Goal: Information Seeking & Learning: Check status

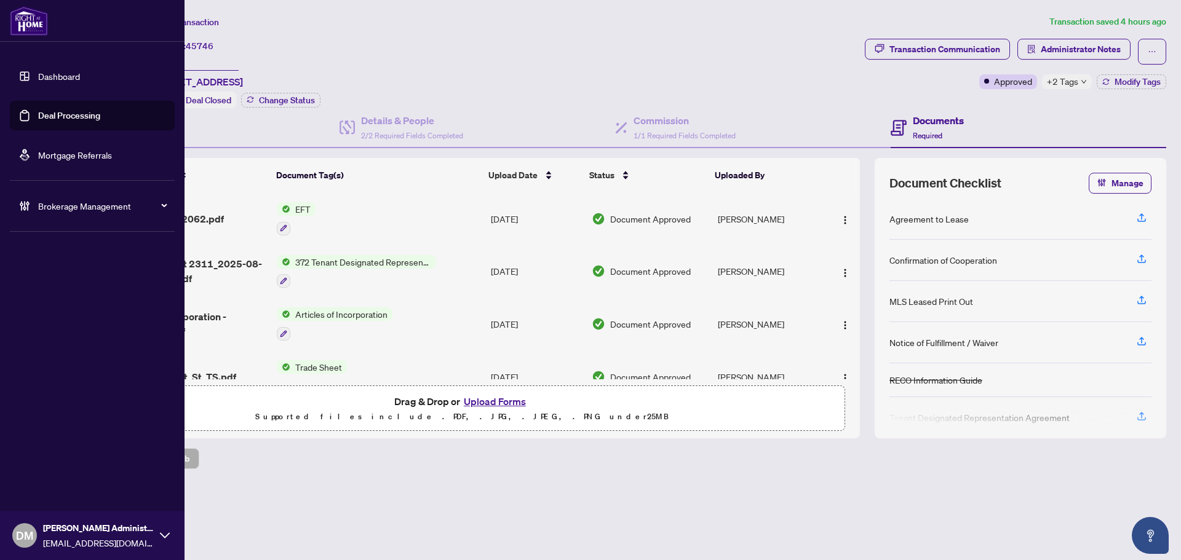
drag, startPoint x: 46, startPoint y: 77, endPoint x: 138, endPoint y: 85, distance: 93.2
click at [46, 77] on link "Dashboard" at bounding box center [59, 76] width 42 height 11
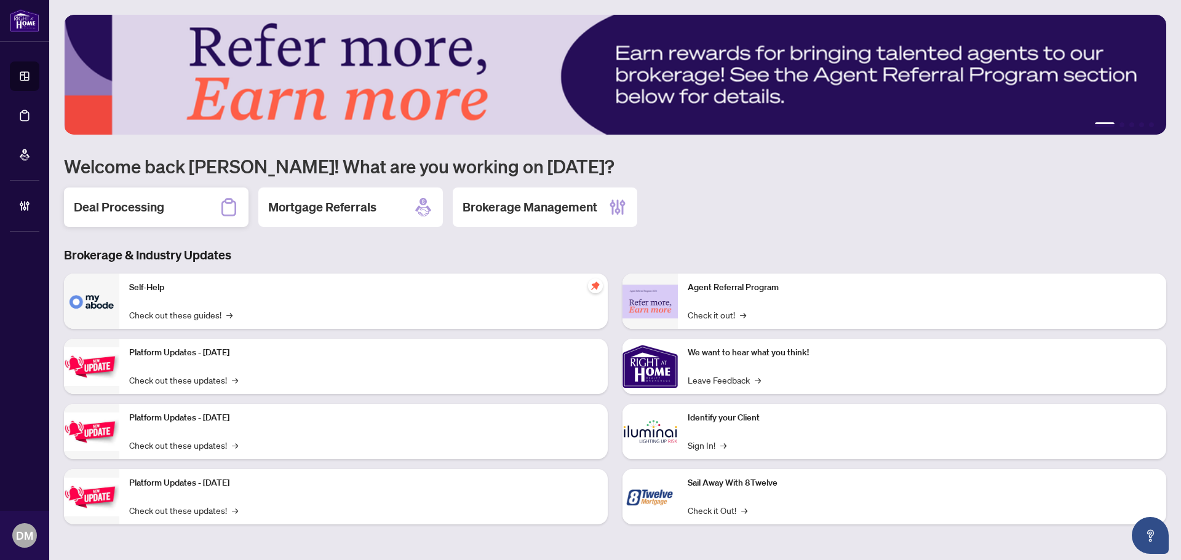
click at [122, 212] on h2 "Deal Processing" at bounding box center [119, 207] width 90 height 17
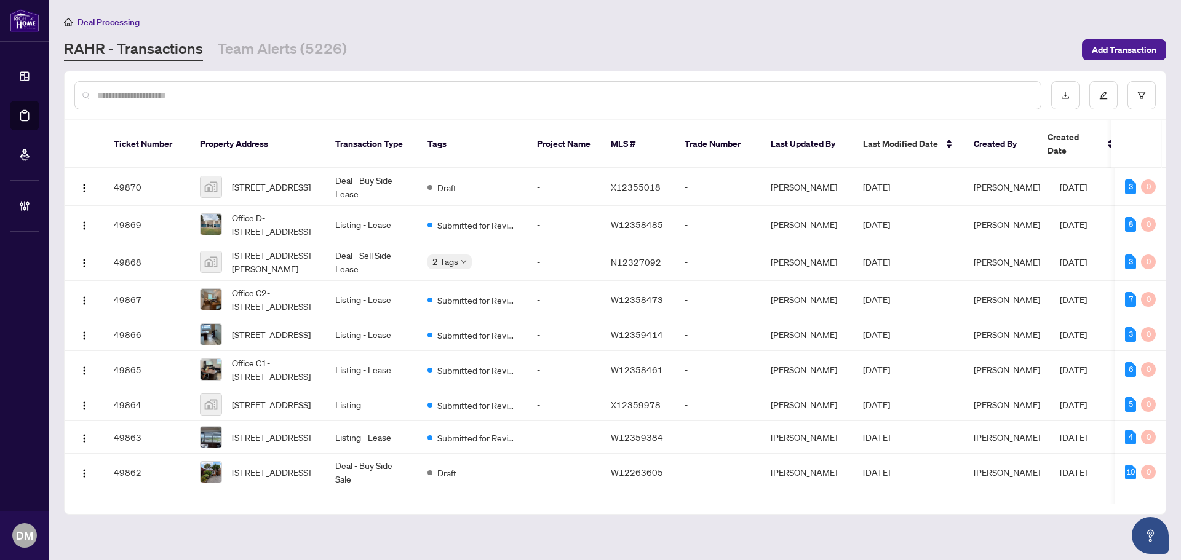
drag, startPoint x: 322, startPoint y: 86, endPoint x: 310, endPoint y: 95, distance: 15.4
click at [319, 90] on div at bounding box center [557, 95] width 967 height 28
click at [317, 92] on input "text" at bounding box center [563, 96] width 933 height 14
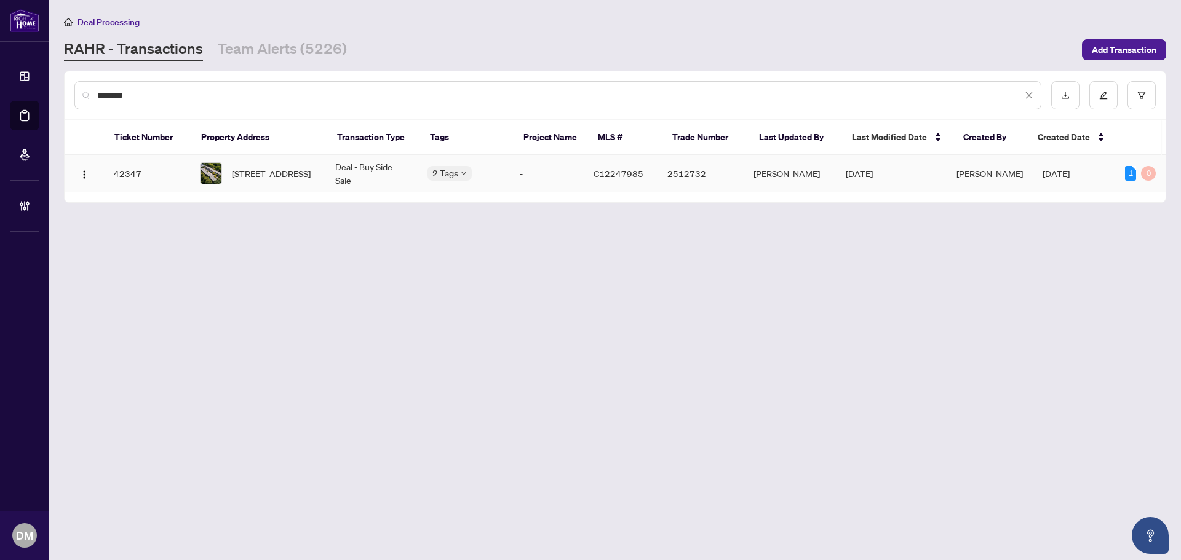
type input "********"
click at [1012, 173] on td "[PERSON_NAME]" at bounding box center [989, 174] width 86 height 38
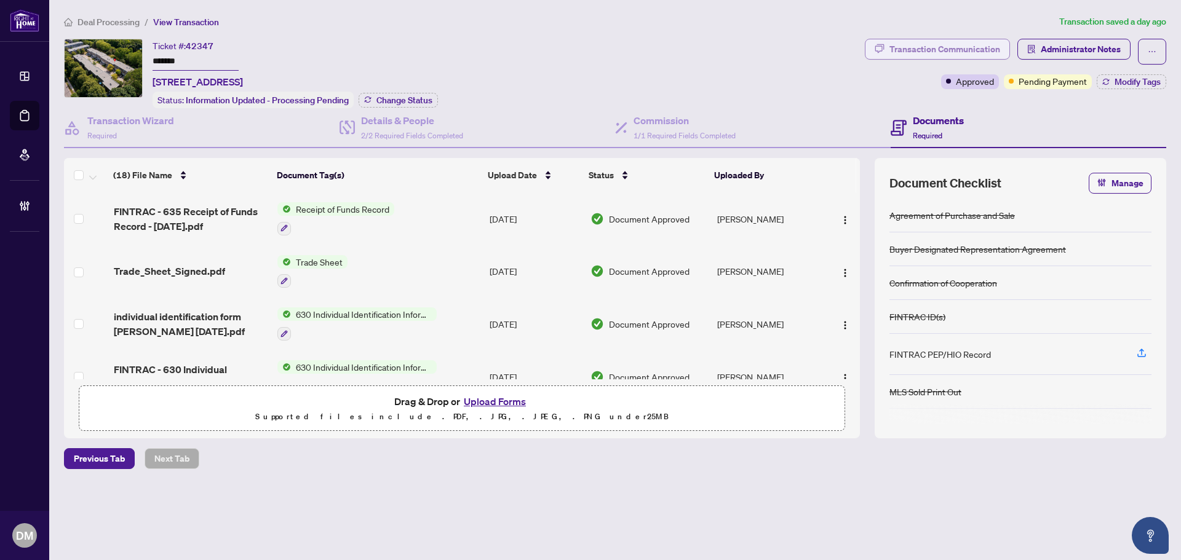
click at [922, 50] on div "Transaction Communication" at bounding box center [944, 49] width 111 height 20
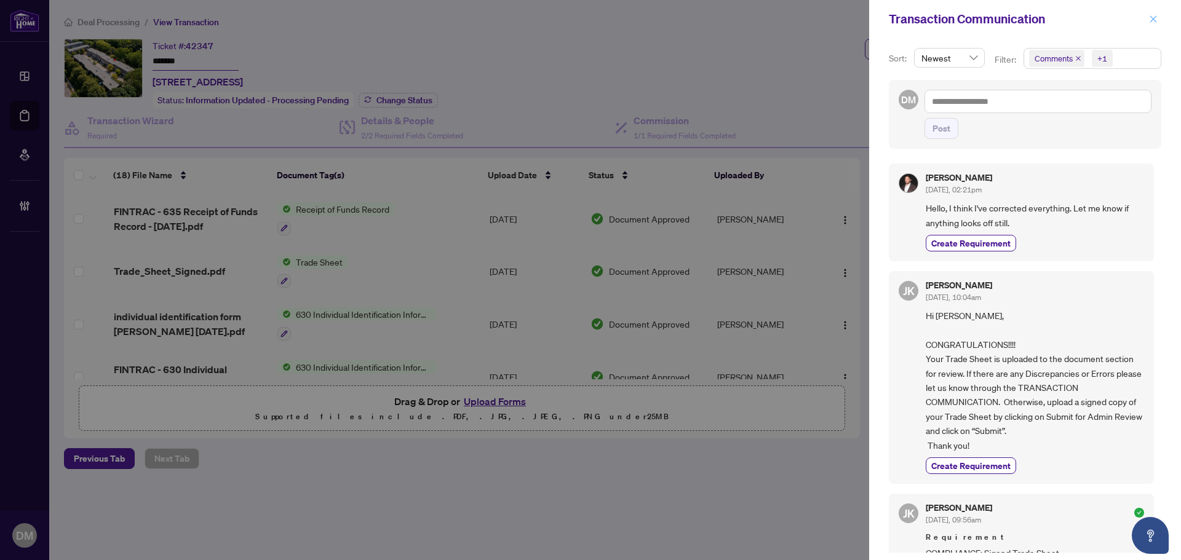
click at [1150, 15] on span "button" at bounding box center [1153, 19] width 9 height 20
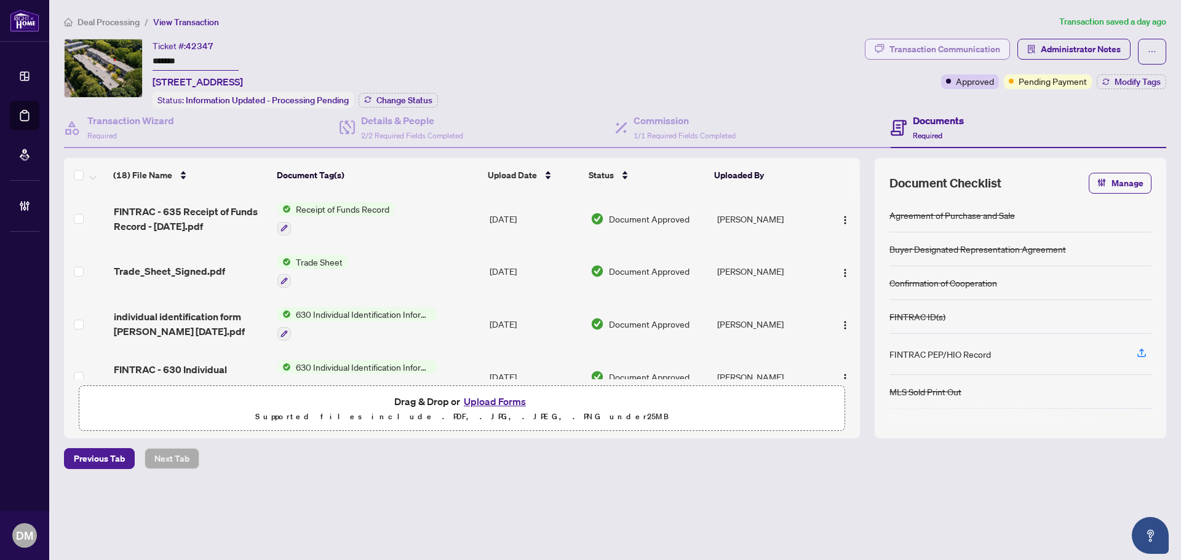
click at [1000, 57] on button "Transaction Communication" at bounding box center [937, 49] width 145 height 21
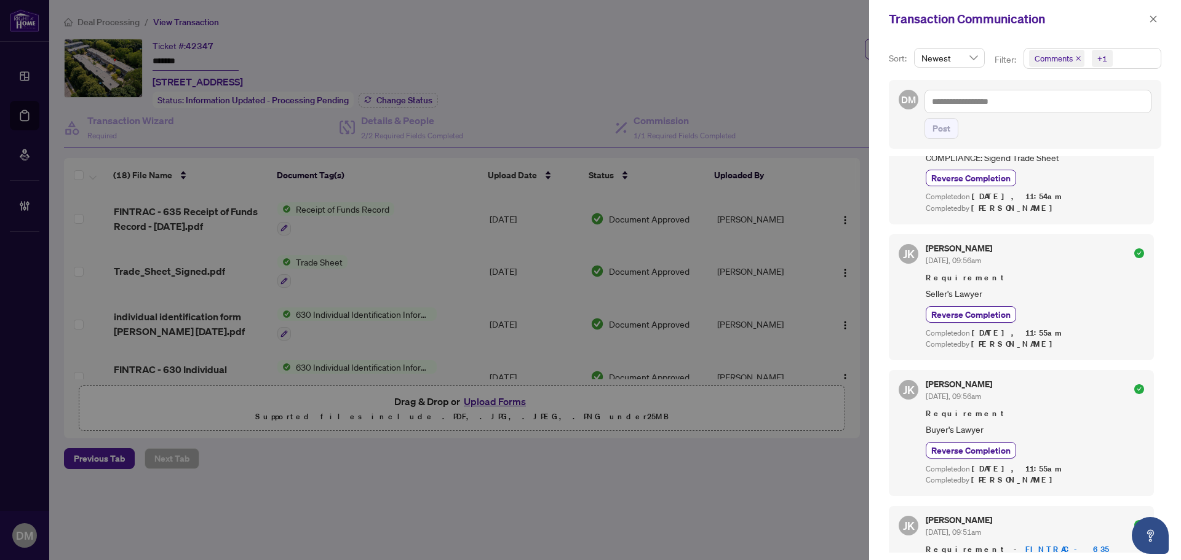
scroll to position [123, 0]
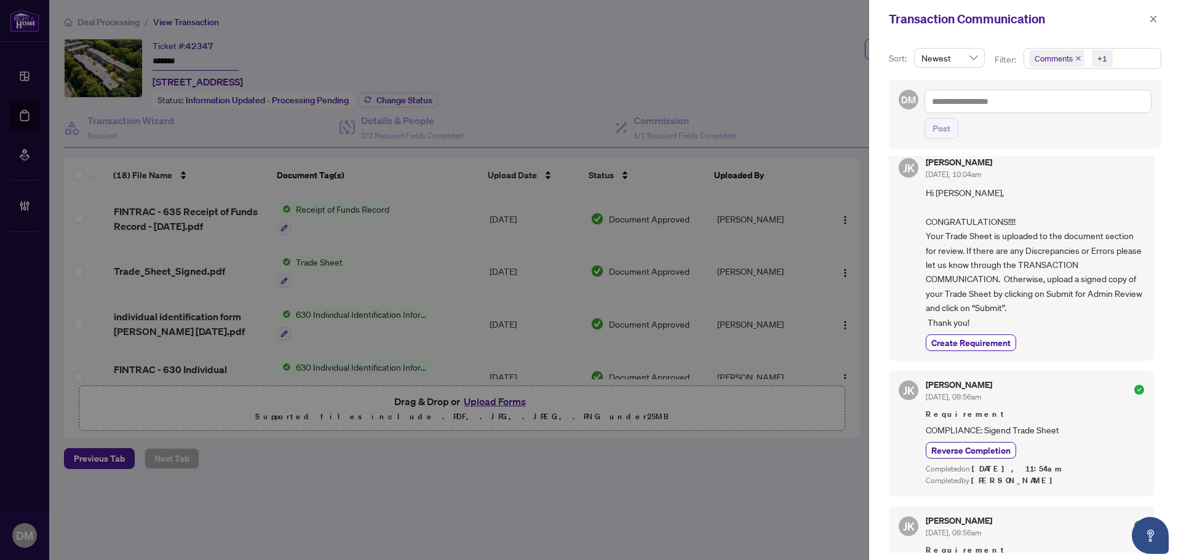
drag, startPoint x: 1118, startPoint y: 165, endPoint x: 1150, endPoint y: 191, distance: 42.0
click at [1150, 191] on div "[PERSON_NAME] [DATE], 02:21pm Hello, I think I've corrected everything. Let me …" at bounding box center [1025, 354] width 272 height 397
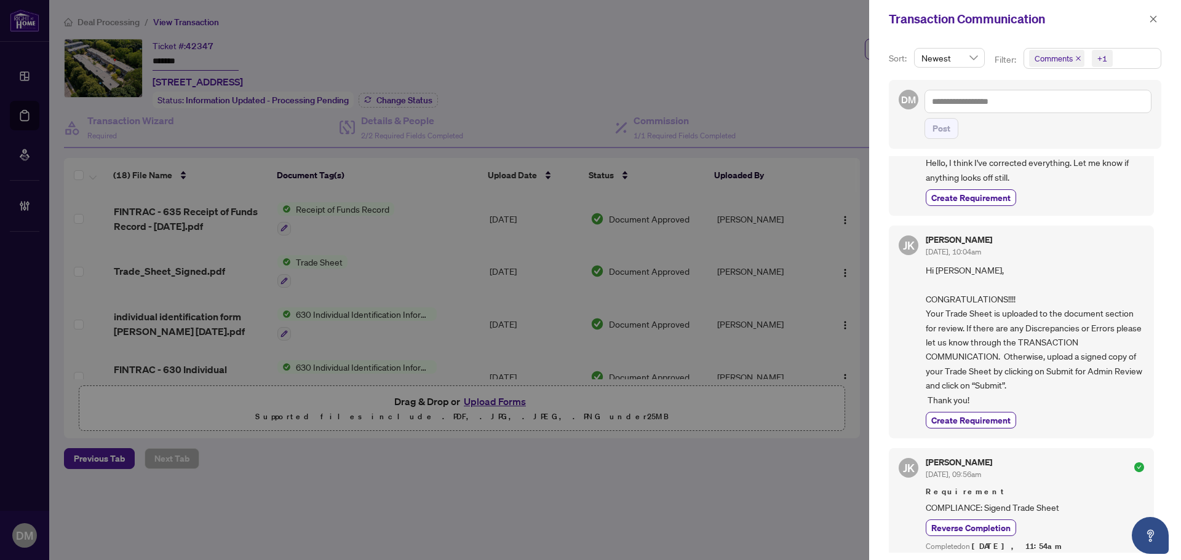
scroll to position [0, 0]
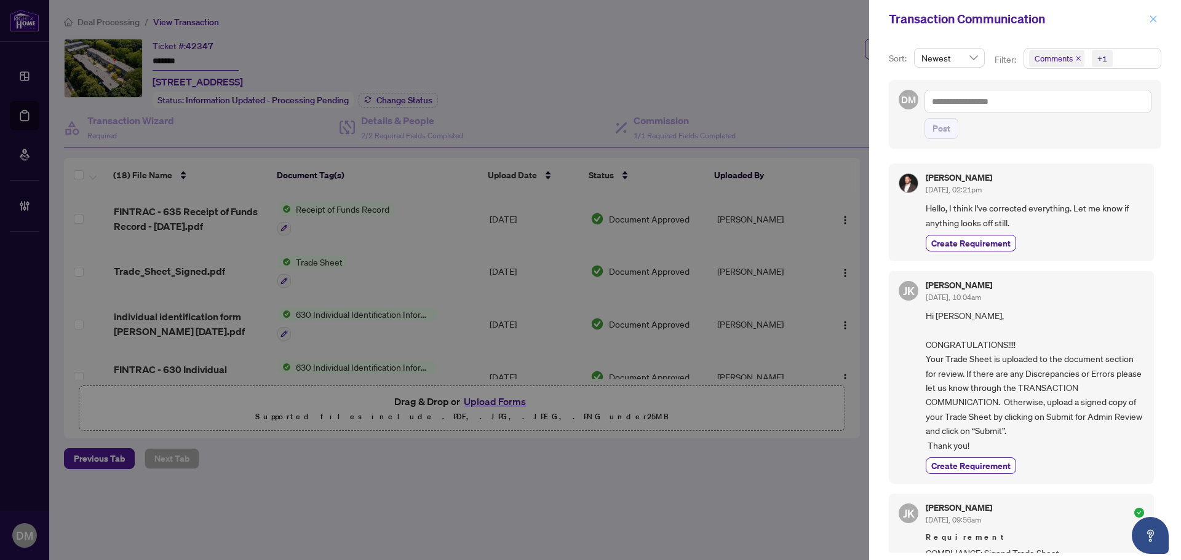
click at [1149, 21] on icon "close" at bounding box center [1153, 19] width 9 height 9
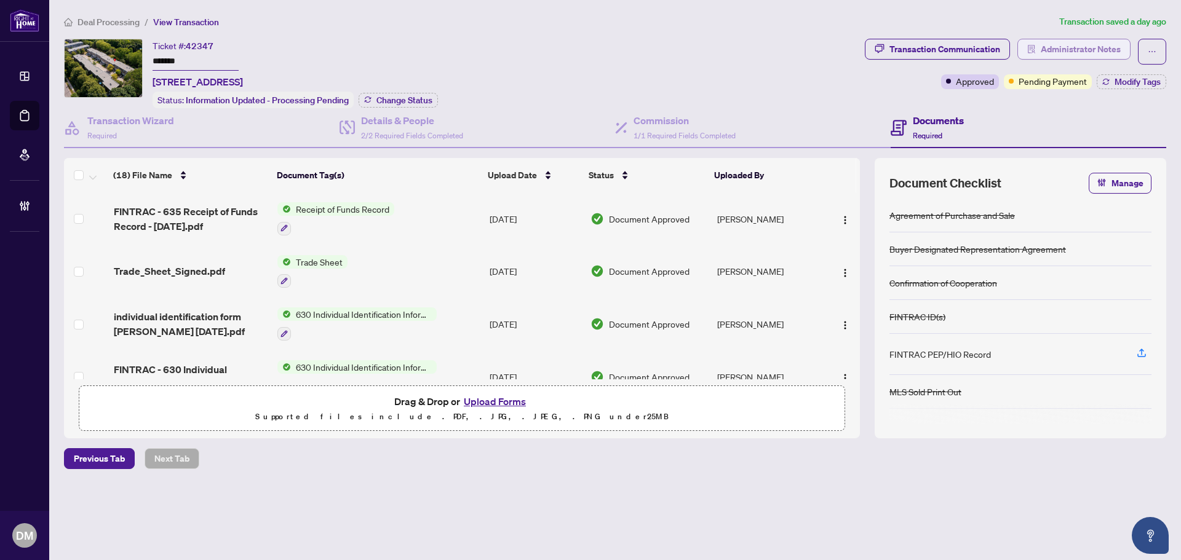
click at [1091, 43] on span "Administrator Notes" at bounding box center [1080, 49] width 80 height 20
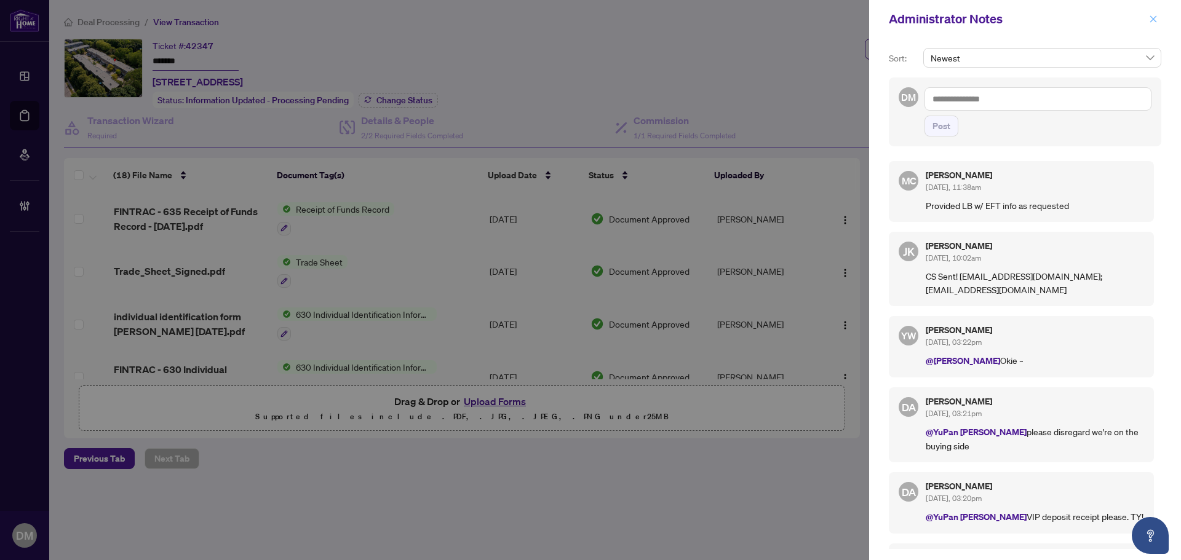
click at [1149, 18] on icon "close" at bounding box center [1153, 19] width 9 height 9
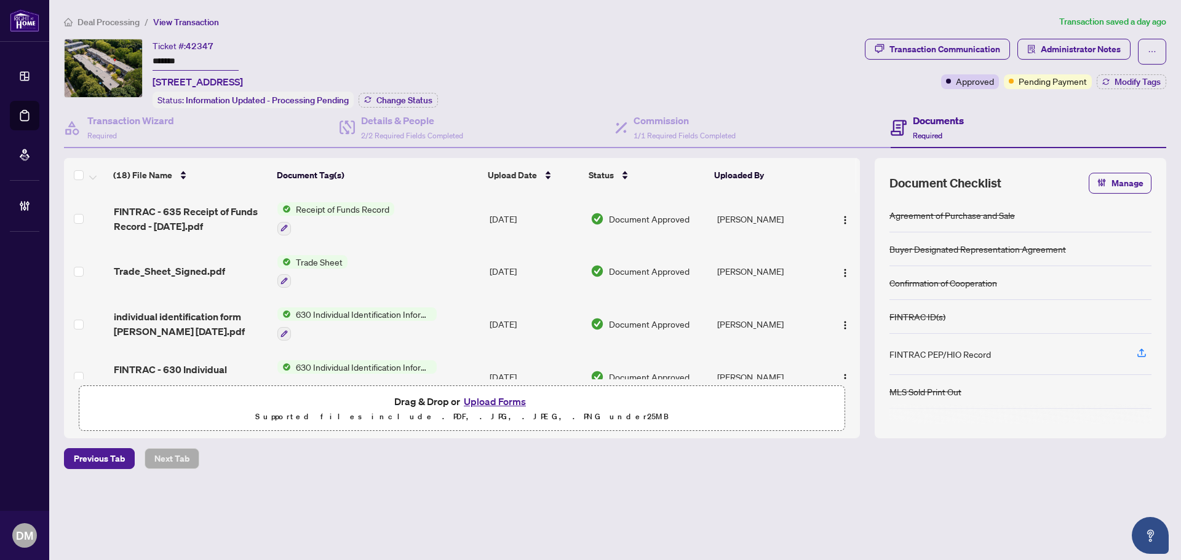
click at [1013, 539] on main "Deal Processing / View Transaction Transaction saved a day ago Ticket #: 42347 …" at bounding box center [614, 280] width 1131 height 560
click at [493, 57] on div "Ticket #: 42347 ******* [STREET_ADDRESS] Status: Information Updated - Processi…" at bounding box center [462, 73] width 796 height 69
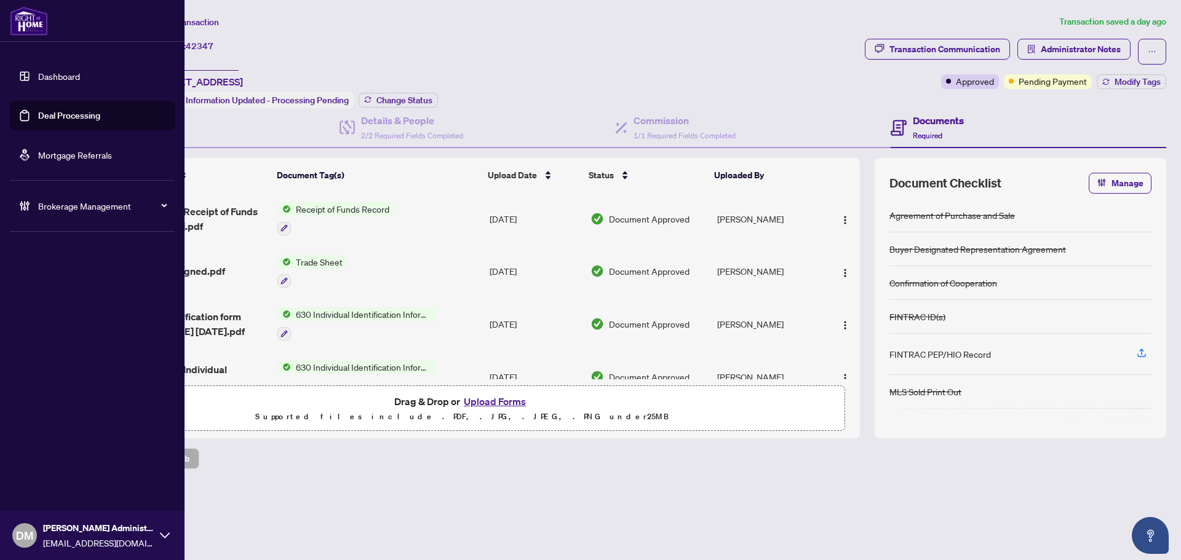
drag, startPoint x: 44, startPoint y: 80, endPoint x: 130, endPoint y: 93, distance: 87.1
click at [44, 80] on link "Dashboard" at bounding box center [59, 76] width 42 height 11
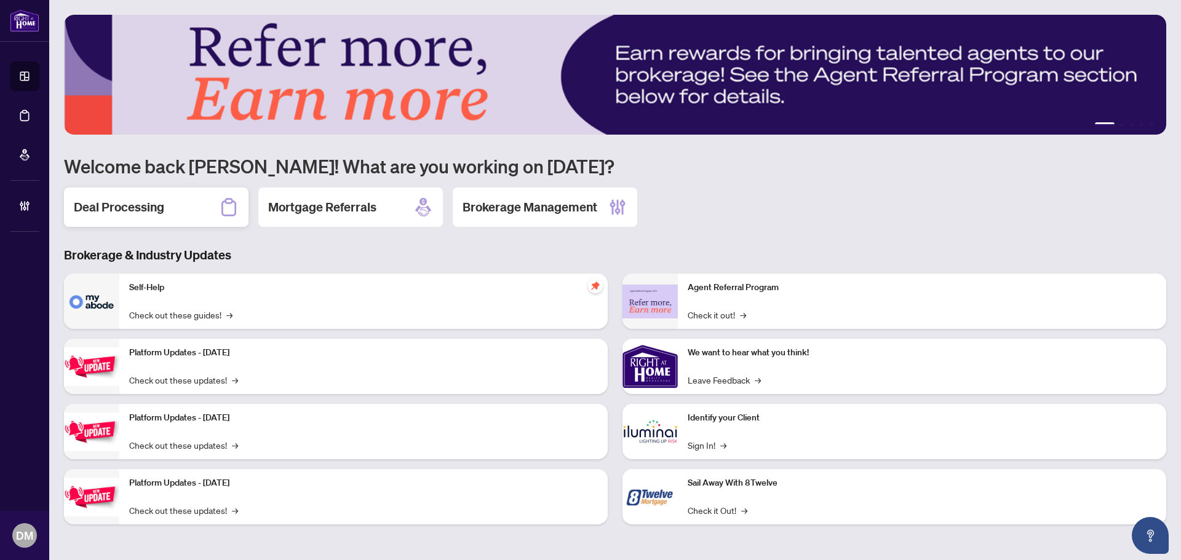
click at [135, 222] on div "Deal Processing" at bounding box center [156, 207] width 184 height 39
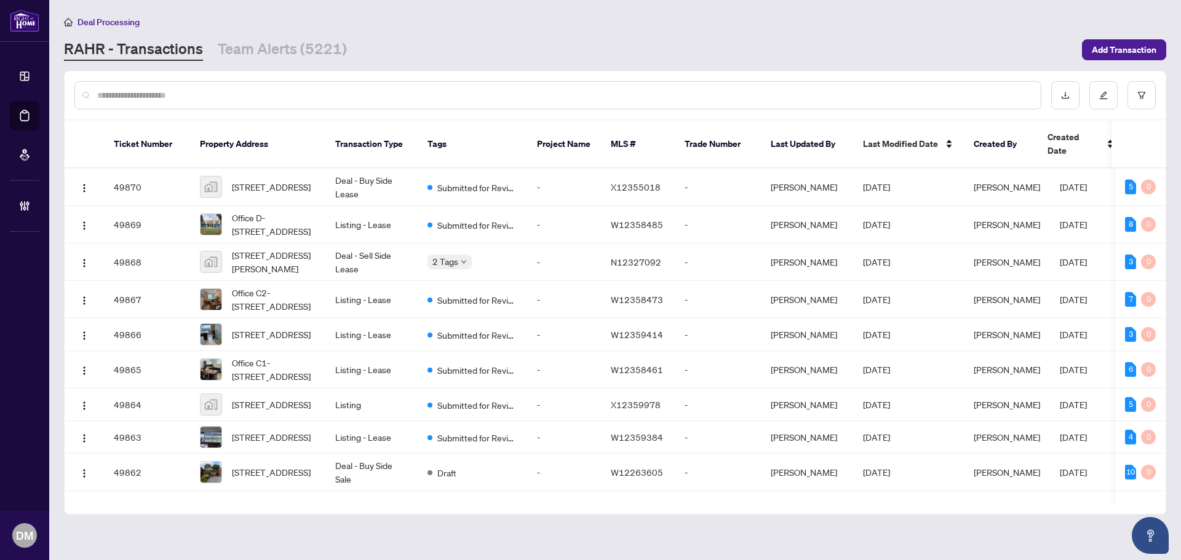
click at [417, 53] on div "[PERSON_NAME] - Transactions Team Alerts (5221)" at bounding box center [569, 50] width 1010 height 22
click at [572, 39] on div "[PERSON_NAME] - Transactions Team Alerts (5221)" at bounding box center [569, 50] width 1010 height 22
click at [517, 52] on div "[PERSON_NAME] - Transactions Team Alerts (5221)" at bounding box center [569, 50] width 1010 height 22
click at [429, 93] on input "text" at bounding box center [563, 96] width 933 height 14
click at [462, 40] on div "[PERSON_NAME] - Transactions Team Alerts (5221)" at bounding box center [569, 50] width 1010 height 22
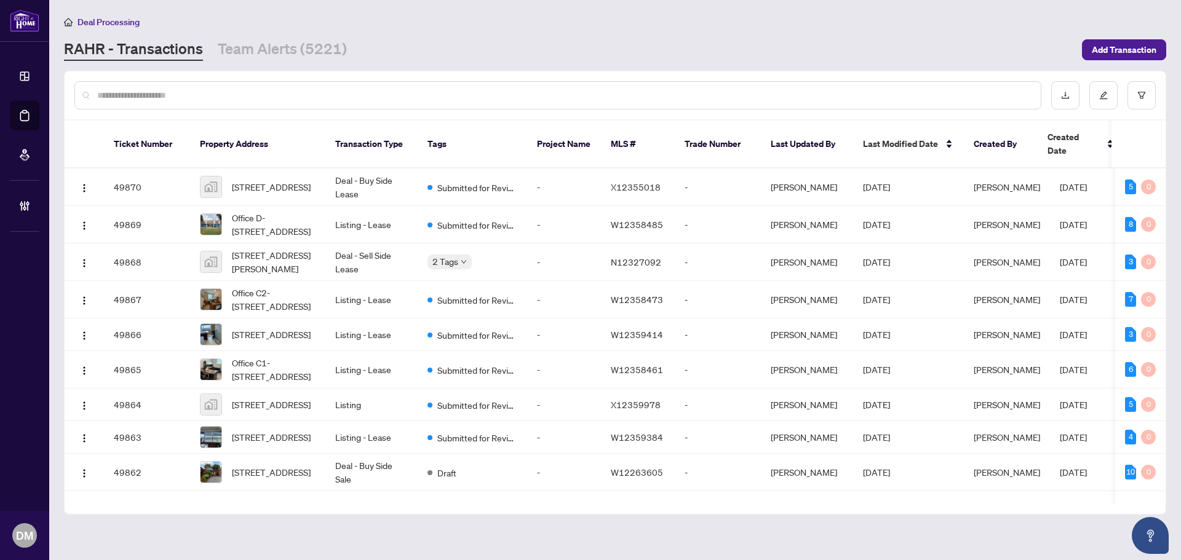
click at [711, 32] on div "Deal Processing [PERSON_NAME] - Transactions Team Alerts (5221) Add Transaction" at bounding box center [615, 38] width 1102 height 46
